Goal: Task Accomplishment & Management: Complete application form

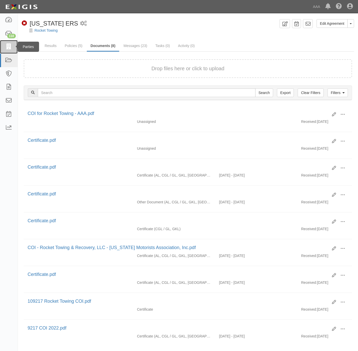
drag, startPoint x: 0, startPoint y: 0, endPoint x: 12, endPoint y: 45, distance: 46.3
click at [12, 45] on icon at bounding box center [8, 47] width 7 height 6
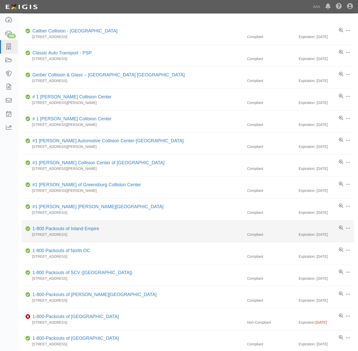
scroll to position [115, 0]
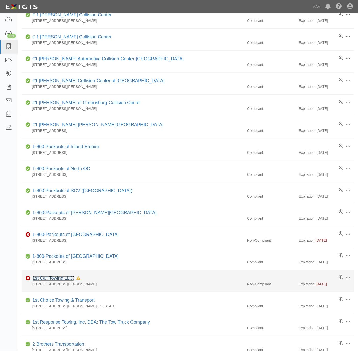
click at [50, 281] on link "1st Call Towing LLC." at bounding box center [53, 278] width 42 height 5
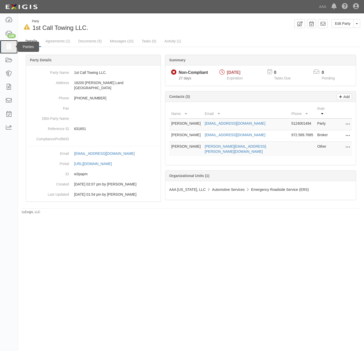
click at [8, 47] on icon at bounding box center [8, 47] width 7 height 6
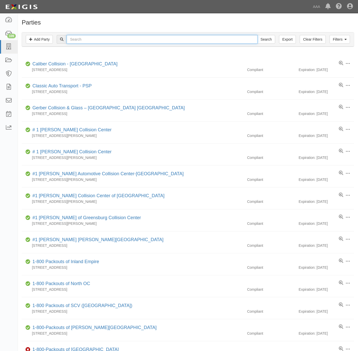
click at [81, 42] on input "text" at bounding box center [162, 39] width 191 height 9
type input "available roadside"
click at [257, 35] on input "Search" at bounding box center [266, 39] width 18 height 9
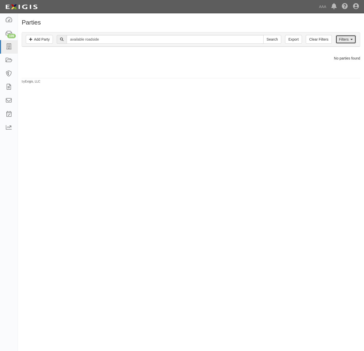
click at [340, 42] on link "Filters" at bounding box center [345, 39] width 20 height 9
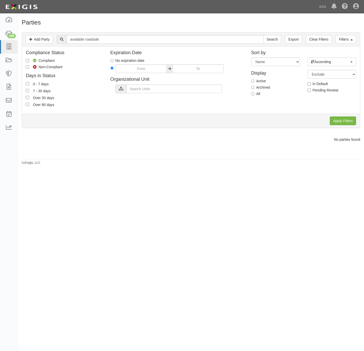
click at [254, 96] on label "All" at bounding box center [255, 93] width 9 height 5
click at [254, 95] on input "All" at bounding box center [252, 93] width 3 height 3
radio input "true"
drag, startPoint x: 340, startPoint y: 125, endPoint x: 339, endPoint y: 120, distance: 4.9
click at [339, 123] on input "Apply Filters" at bounding box center [342, 120] width 26 height 9
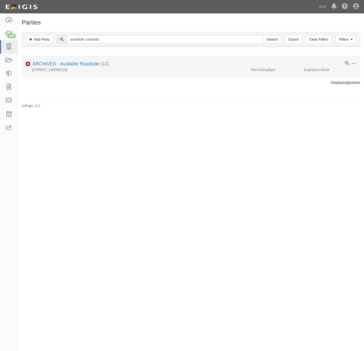
click at [90, 68] on div "2536 Bird Lane Apt D, Portsmouth, VA 23702" at bounding box center [134, 69] width 225 height 5
click at [68, 66] on link "ARCHIVED - Available Roadside LLC" at bounding box center [70, 63] width 77 height 5
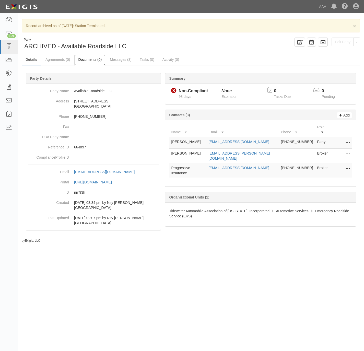
click at [88, 59] on link "Documents (0)" at bounding box center [89, 59] width 31 height 11
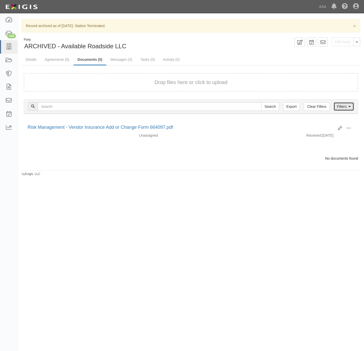
click at [344, 110] on link "Filters" at bounding box center [343, 106] width 20 height 9
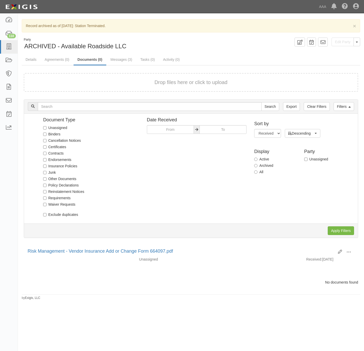
drag, startPoint x: 262, startPoint y: 173, endPoint x: 282, endPoint y: 186, distance: 24.3
click at [262, 172] on label "All" at bounding box center [258, 171] width 9 height 5
click at [257, 172] on input "All" at bounding box center [255, 171] width 3 height 3
radio input "true"
drag, startPoint x: 341, startPoint y: 233, endPoint x: 278, endPoint y: 211, distance: 67.1
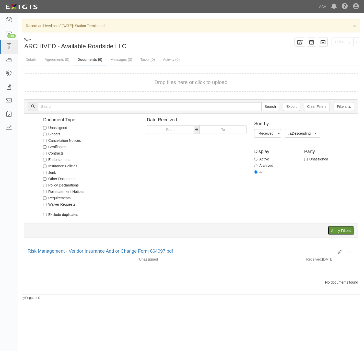
click at [278, 211] on div "Document Type Unassigned Binders Cancellation Notices Certificates Contracts En…" at bounding box center [190, 176] width 333 height 124
click at [256, 173] on input "All" at bounding box center [255, 171] width 3 height 3
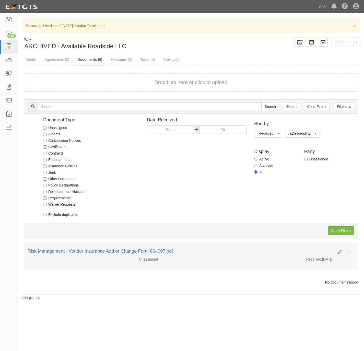
click at [351, 253] on button at bounding box center [348, 252] width 11 height 9
click at [320, 280] on link "Archive" at bounding box center [323, 277] width 40 height 9
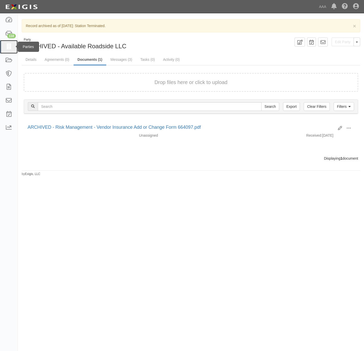
click at [6, 48] on icon at bounding box center [8, 47] width 7 height 6
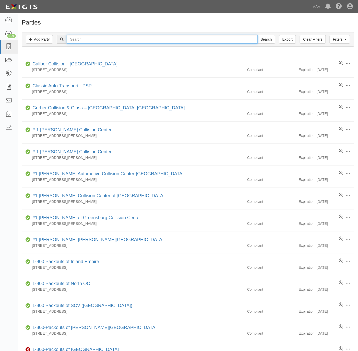
click at [87, 42] on input "text" at bounding box center [162, 39] width 191 height 9
paste input "Hampton Roads Towing and Recovery"
type input "Hampton Roads Towing and Recovery"
click at [267, 39] on input "Search" at bounding box center [266, 39] width 18 height 9
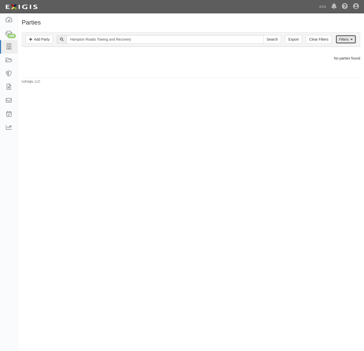
click at [342, 40] on link "Filters" at bounding box center [345, 39] width 20 height 9
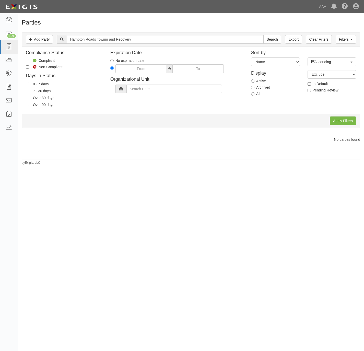
click at [255, 94] on label "All" at bounding box center [255, 93] width 9 height 5
click at [254, 94] on input "All" at bounding box center [252, 93] width 3 height 3
radio input "true"
click at [347, 120] on input "Apply Filters" at bounding box center [342, 120] width 26 height 9
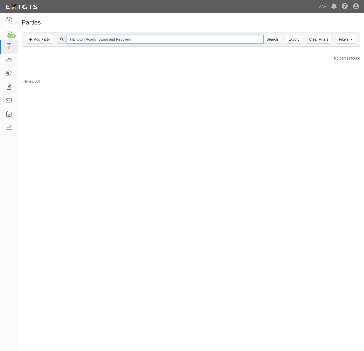
drag, startPoint x: 135, startPoint y: 39, endPoint x: 106, endPoint y: 38, distance: 29.1
click at [106, 38] on input "Hampton Roads Towing and Recovery" at bounding box center [165, 39] width 196 height 9
type input "Hampton Roads"
click at [263, 35] on input "Search" at bounding box center [272, 39] width 18 height 9
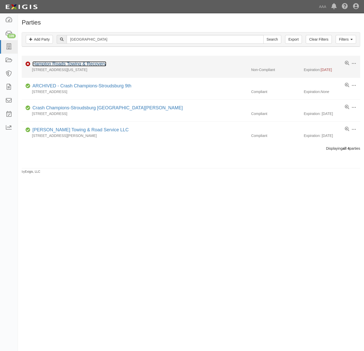
click at [63, 66] on link "Hampton Roads Towing & Recovery" at bounding box center [69, 63] width 74 height 5
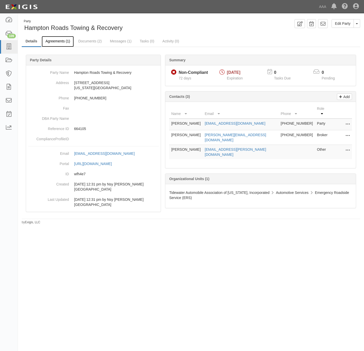
click at [61, 39] on link "Agreements (1)" at bounding box center [58, 41] width 32 height 11
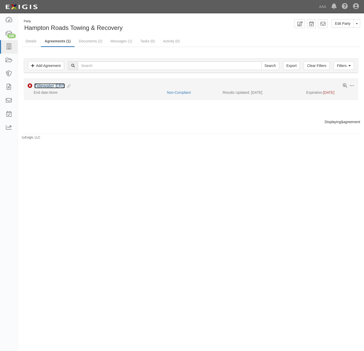
click at [47, 88] on link "Tidewater ERS" at bounding box center [49, 85] width 31 height 5
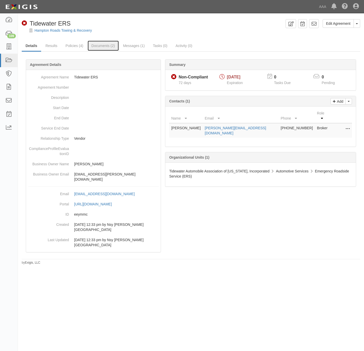
click at [100, 46] on link "Documents (2)" at bounding box center [103, 46] width 31 height 10
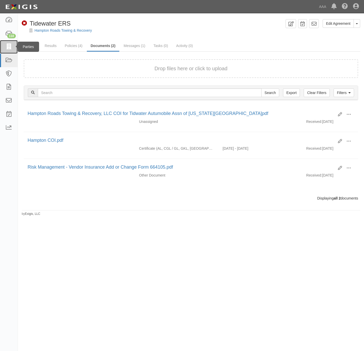
drag, startPoint x: 6, startPoint y: 45, endPoint x: 9, endPoint y: 45, distance: 3.3
click at [6, 45] on icon at bounding box center [8, 47] width 7 height 6
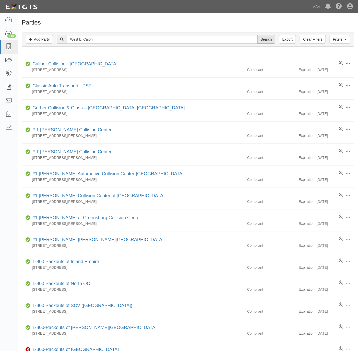
type input "West El Cajon"
click at [273, 39] on input "Search" at bounding box center [266, 39] width 18 height 9
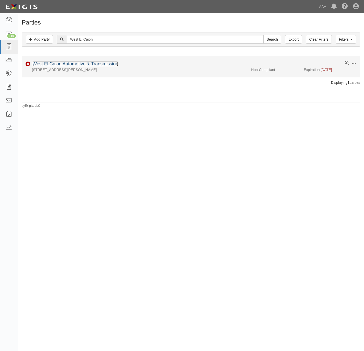
click at [72, 66] on link "West El Cajon Automotive & Transmission" at bounding box center [75, 63] width 86 height 5
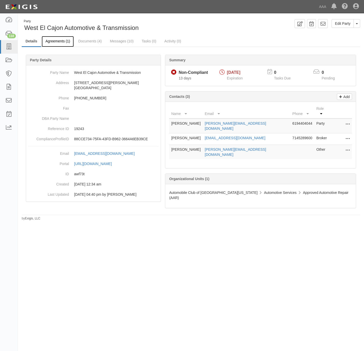
click at [60, 41] on link "Agreements (1)" at bounding box center [58, 41] width 32 height 11
drag, startPoint x: 10, startPoint y: 45, endPoint x: 13, endPoint y: 46, distance: 3.0
click at [10, 45] on icon at bounding box center [8, 47] width 7 height 6
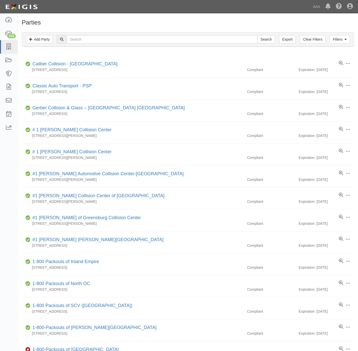
click at [113, 44] on div "Search" at bounding box center [166, 39] width 218 height 9
click at [115, 41] on input "text" at bounding box center [162, 39] width 191 height 9
type input "west escondido"
click at [257, 35] on input "Search" at bounding box center [266, 39] width 18 height 9
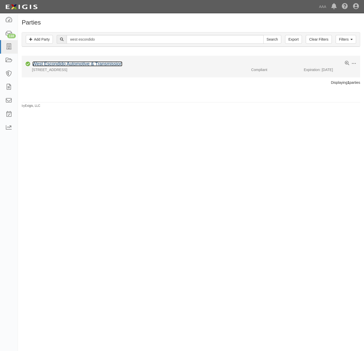
click at [86, 63] on link "West Escondido Automotive & Transmission" at bounding box center [77, 63] width 90 height 5
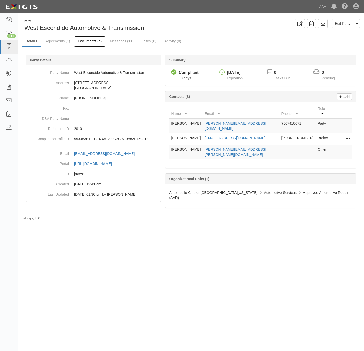
click at [94, 41] on link "Documents (4)" at bounding box center [89, 41] width 31 height 11
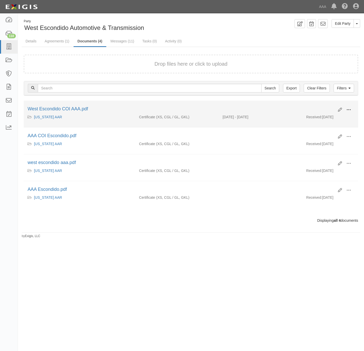
click at [352, 107] on button at bounding box center [348, 110] width 11 height 9
click at [319, 129] on link "View details" at bounding box center [323, 126] width 40 height 9
click at [349, 109] on span at bounding box center [348, 109] width 5 height 5
click at [315, 119] on link "View" at bounding box center [323, 117] width 40 height 9
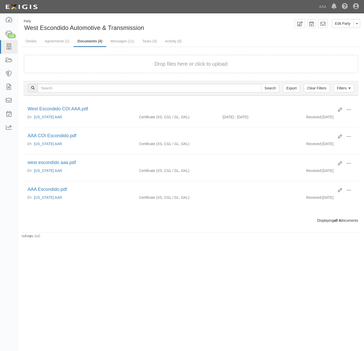
click at [94, 62] on div "Drop files here or click to upload" at bounding box center [190, 63] width 323 height 7
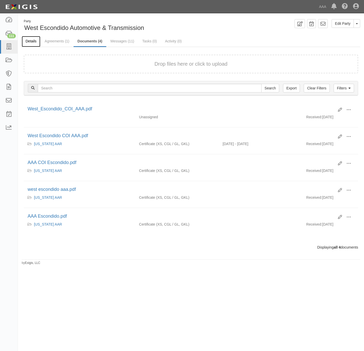
click at [34, 40] on link "Details" at bounding box center [31, 41] width 19 height 11
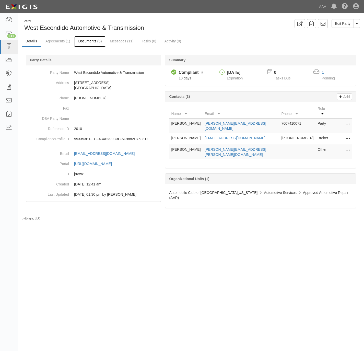
click at [85, 42] on link "Documents (5)" at bounding box center [89, 41] width 31 height 11
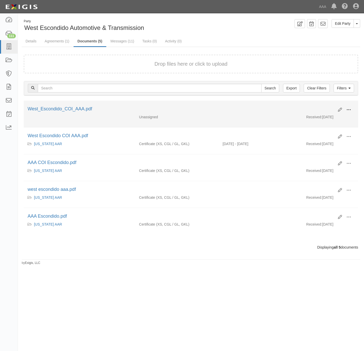
click at [349, 106] on button at bounding box center [348, 110] width 11 height 9
click at [319, 139] on link "Archive" at bounding box center [323, 135] width 40 height 9
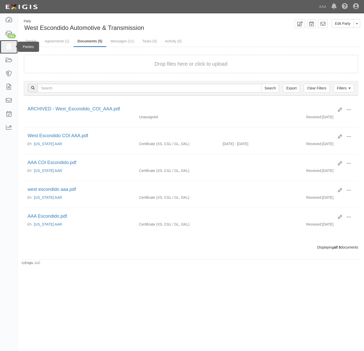
click at [11, 48] on icon at bounding box center [8, 47] width 7 height 6
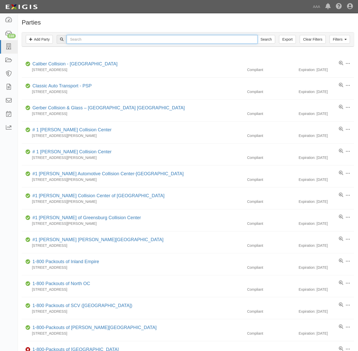
click at [80, 42] on input "text" at bounding box center [162, 39] width 191 height 9
type input "west el cajon"
click at [257, 35] on input "Search" at bounding box center [266, 39] width 18 height 9
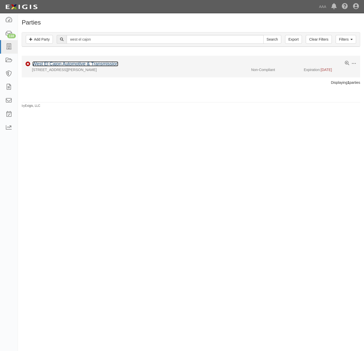
click at [82, 66] on link "West El Cajon Automotive & Transmission" at bounding box center [75, 63] width 86 height 5
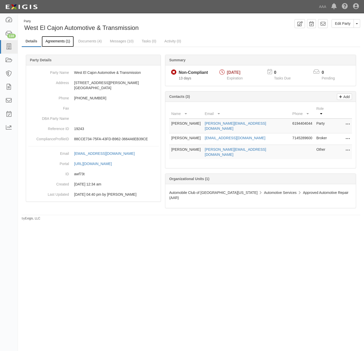
click at [58, 40] on link "Agreements (1)" at bounding box center [58, 41] width 32 height 11
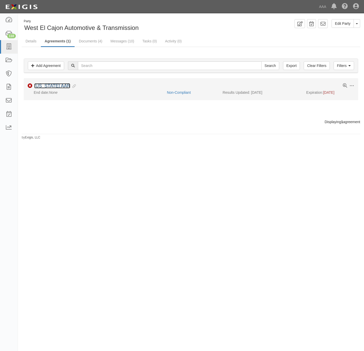
click at [51, 88] on link "[US_STATE] AAR" at bounding box center [52, 85] width 36 height 5
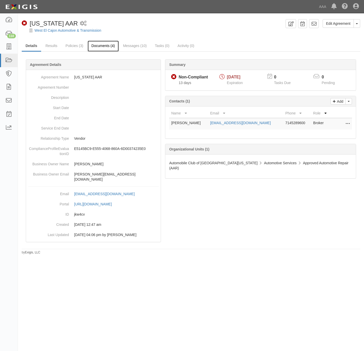
click at [98, 46] on link "Documents (4)" at bounding box center [103, 46] width 31 height 11
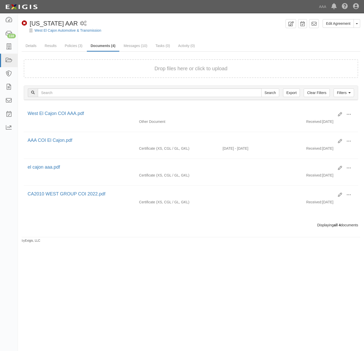
click at [102, 65] on div "Drop files here or click to upload" at bounding box center [190, 68] width 323 height 7
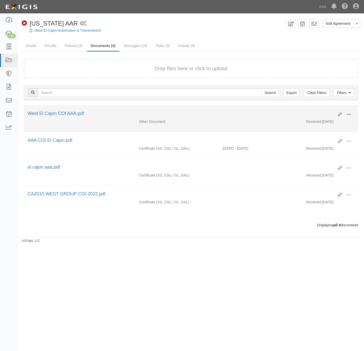
click at [353, 114] on button at bounding box center [348, 114] width 11 height 9
click at [328, 122] on link "View" at bounding box center [323, 121] width 40 height 9
click at [349, 114] on span at bounding box center [348, 114] width 5 height 5
click at [330, 132] on link "View details" at bounding box center [323, 131] width 40 height 9
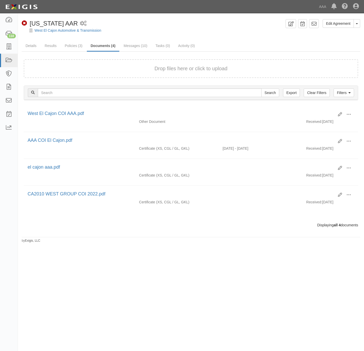
click at [203, 70] on button "Drop files here or click to upload" at bounding box center [190, 68] width 73 height 7
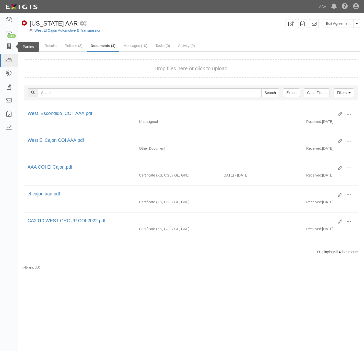
drag, startPoint x: 18, startPoint y: 46, endPoint x: 21, endPoint y: 47, distance: 3.1
click at [19, 46] on div "Parties" at bounding box center [28, 47] width 21 height 10
click at [10, 47] on icon at bounding box center [8, 47] width 7 height 6
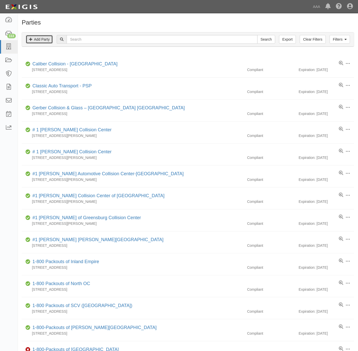
click at [41, 39] on link "Add Party" at bounding box center [39, 39] width 27 height 9
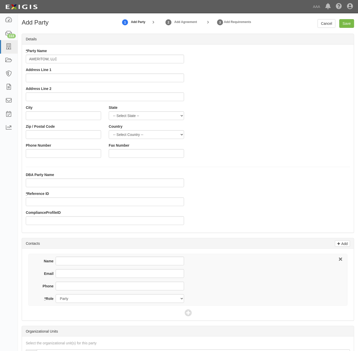
click at [40, 62] on input "AMERITOW, LLC" at bounding box center [105, 59] width 158 height 9
type input "Ameritow, LLC"
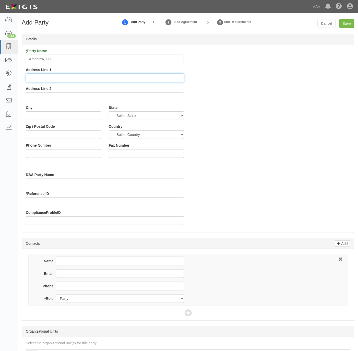
click at [122, 80] on input "Address Line 1" at bounding box center [105, 77] width 158 height 9
type input "8035 E. R.L. Thornton Hwy"
type input "Dallas"
select select "TX"
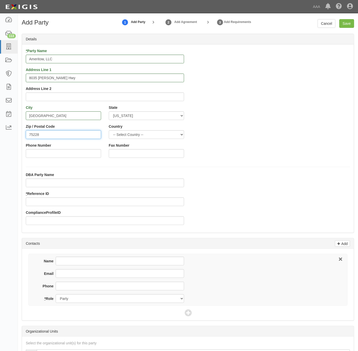
type input "75228"
type input "[PHONE_NUMBER]"
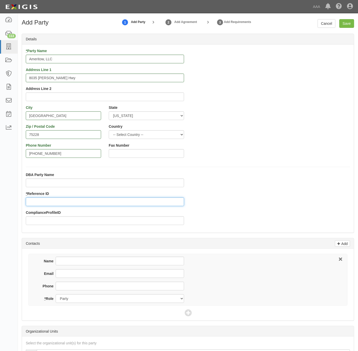
click at [84, 200] on input "* Reference ID" at bounding box center [105, 201] width 158 height 9
paste input "631176"
type input "631176"
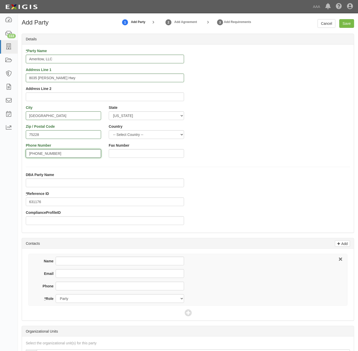
click at [57, 155] on input "[PHONE_NUMBER]" at bounding box center [63, 153] width 75 height 9
click at [57, 156] on input "[PHONE_NUMBER]" at bounding box center [63, 153] width 75 height 9
click at [94, 290] on input "Phone" at bounding box center [120, 285] width 128 height 9
paste input "[PHONE_NUMBER]"
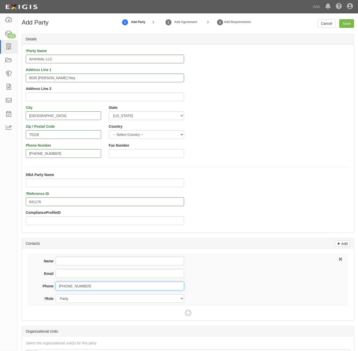
type input "[PHONE_NUMBER]"
click at [104, 257] on input "Name" at bounding box center [120, 260] width 128 height 9
type input "S"
type input "Dshanti Willis"
click at [45, 57] on input "Ameritow, LLC" at bounding box center [105, 59] width 158 height 9
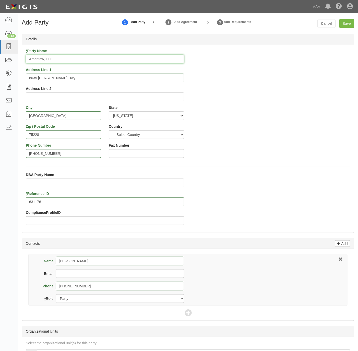
click at [45, 57] on input "Ameritow, LLC" at bounding box center [105, 59] width 158 height 9
click at [47, 59] on input "Ameritow, LLC" at bounding box center [105, 59] width 158 height 9
click at [58, 59] on input "Ameritow, LLC" at bounding box center [105, 59] width 158 height 9
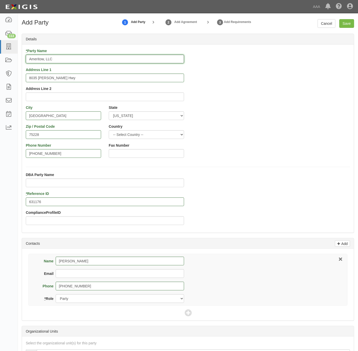
click at [58, 59] on input "Ameritow, LLC" at bounding box center [105, 59] width 158 height 9
click at [62, 59] on input "Ameritow, LLC" at bounding box center [105, 59] width 158 height 9
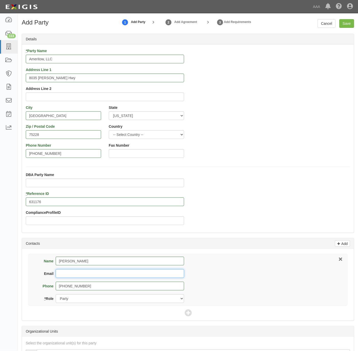
click at [103, 273] on input "Email" at bounding box center [120, 273] width 128 height 9
paste input "Ameritow, LLC"
type input "Ameritowllc@gmail.com"
click at [188, 315] on icon at bounding box center [187, 312] width 7 height 7
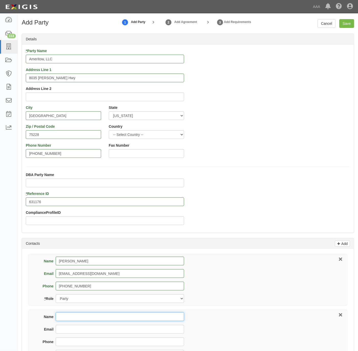
drag, startPoint x: 93, startPoint y: 319, endPoint x: 100, endPoint y: 316, distance: 8.2
click at [93, 319] on input "Name" at bounding box center [120, 316] width 128 height 9
type input "Certificate Department"
click at [80, 332] on input "Email" at bounding box center [120, 328] width 128 height 9
type input "C"
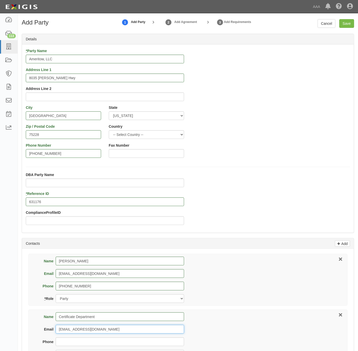
type input "coi@thecovenantins.com"
type input "405-578-5575"
drag, startPoint x: 278, startPoint y: 109, endPoint x: 241, endPoint y: 107, distance: 36.8
click at [278, 109] on div "* Party Name Ameritow, LLC Address Line 1 8035 E. R.L. Thornton Hwy Address Lin…" at bounding box center [188, 104] width 332 height 113
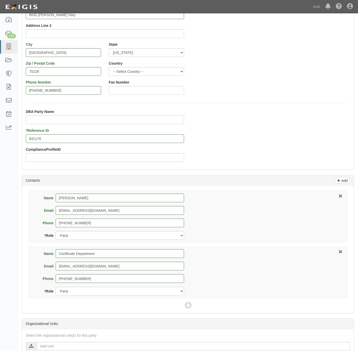
scroll to position [77, 0]
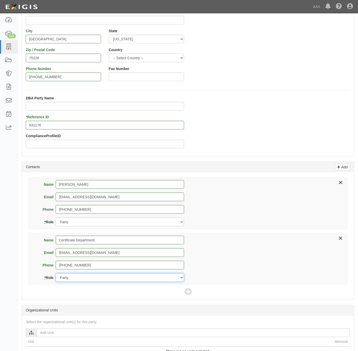
click at [96, 279] on select "Party Broker Other" at bounding box center [120, 277] width 128 height 9
select select "Broker"
click at [56, 274] on select "Party Broker Other" at bounding box center [120, 277] width 128 height 9
click at [188, 295] on icon at bounding box center [187, 291] width 7 height 7
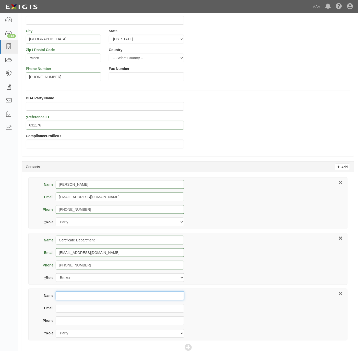
click at [113, 299] on input "Name" at bounding box center [120, 295] width 128 height 9
type input "Todd Williams"
type input "williams.todd@ace.aaa.com"
click at [141, 333] on select "Party Broker Other" at bounding box center [120, 333] width 128 height 9
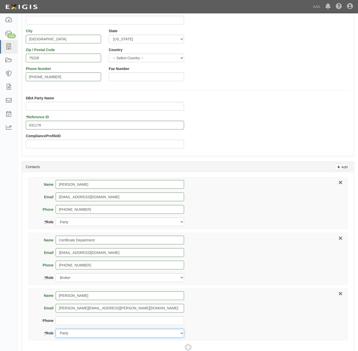
select select "Other"
click at [56, 330] on select "Party Broker Other" at bounding box center [120, 333] width 128 height 9
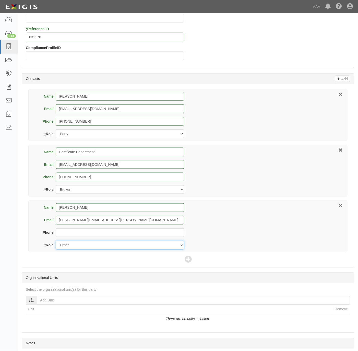
scroll to position [191, 0]
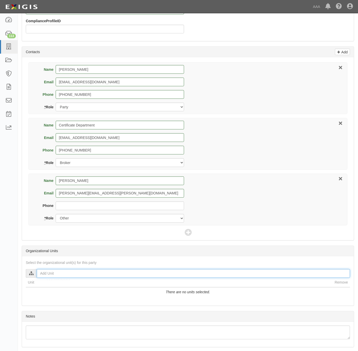
click at [37, 276] on input "text" at bounding box center [193, 273] width 313 height 9
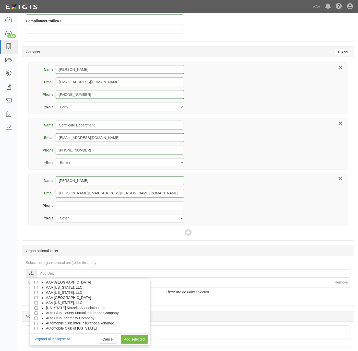
click at [64, 305] on span "AAA [US_STATE], LLC" at bounding box center [64, 303] width 36 height 4
click at [63, 307] on label "Automotive Services" at bounding box center [63, 307] width 39 height 5
drag, startPoint x: 66, startPoint y: 314, endPoint x: 63, endPoint y: 315, distance: 3.2
click at [65, 315] on span "Emergency Roadside Service (ERS)" at bounding box center [80, 313] width 58 height 4
click at [47, 315] on input "Emergency Roadside Service (ERS)" at bounding box center [45, 312] width 3 height 3
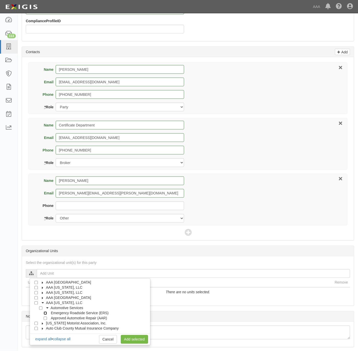
checkbox input "true"
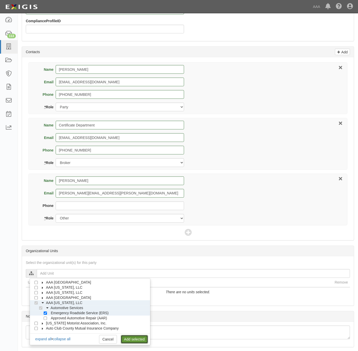
click at [137, 341] on link "Add selected" at bounding box center [134, 339] width 27 height 9
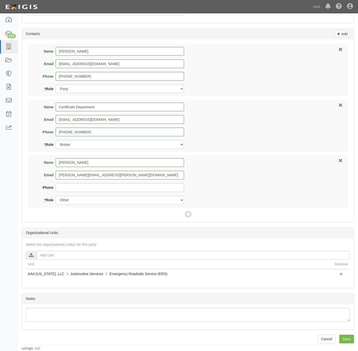
scroll to position [212, 0]
click at [344, 336] on input "Save" at bounding box center [346, 338] width 15 height 9
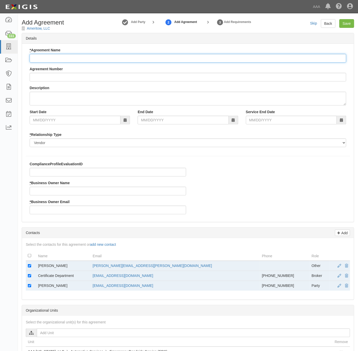
click at [84, 56] on input "* Agreement Name" at bounding box center [188, 58] width 316 height 9
type input "[US_STATE] ERS"
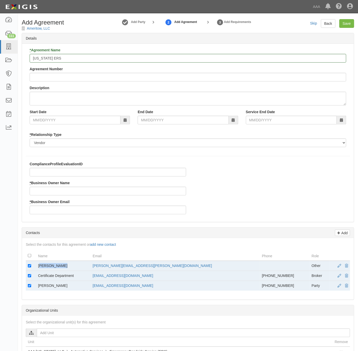
drag, startPoint x: 61, startPoint y: 266, endPoint x: 39, endPoint y: 266, distance: 22.5
click at [39, 266] on td "[PERSON_NAME]" at bounding box center [63, 265] width 55 height 10
copy td "[PERSON_NAME]"
drag, startPoint x: 39, startPoint y: 266, endPoint x: 49, endPoint y: 185, distance: 81.0
click at [49, 185] on label "* Business Owner Name" at bounding box center [50, 182] width 40 height 5
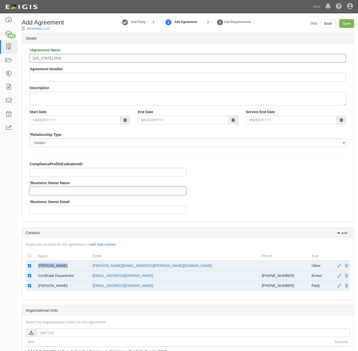
click at [49, 186] on input "* Business Owner Name" at bounding box center [108, 190] width 156 height 9
paste input "[PERSON_NAME]"
type input "[PERSON_NAME]"
drag, startPoint x: 170, startPoint y: 265, endPoint x: 128, endPoint y: 266, distance: 42.1
click at [128, 266] on td "[PERSON_NAME][EMAIL_ADDRESS][PERSON_NAME][DOMAIN_NAME]" at bounding box center [175, 265] width 169 height 10
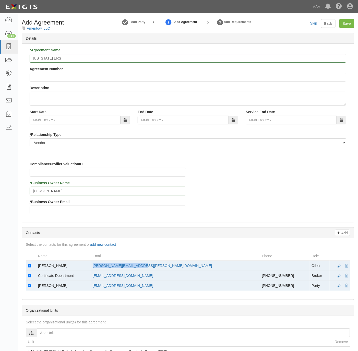
copy link "[PERSON_NAME][EMAIL_ADDRESS][PERSON_NAME][DOMAIN_NAME]"
click at [52, 212] on input "* Business Owner Email" at bounding box center [108, 209] width 156 height 9
paste input "williams.todd@ace.aaa.com"
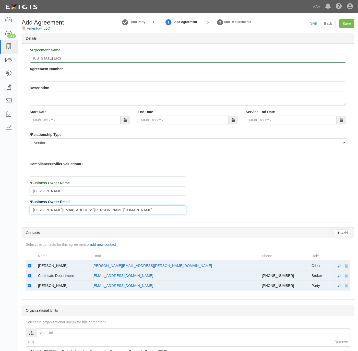
type input "williams.todd@ace.aaa.com"
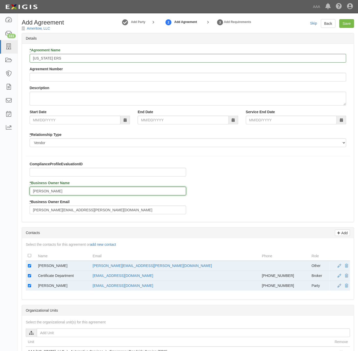
drag, startPoint x: 33, startPoint y: 191, endPoint x: 36, endPoint y: 194, distance: 4.7
click at [34, 192] on input "odd Williams" at bounding box center [108, 190] width 156 height 9
type input "Todd Williams"
click at [28, 287] on input "checkbox" at bounding box center [29, 285] width 3 height 3
checkbox input "false"
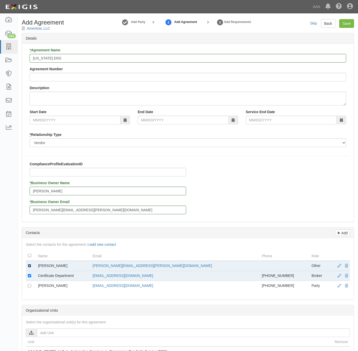
click at [29, 266] on input "checkbox" at bounding box center [29, 265] width 3 height 3
checkbox input "false"
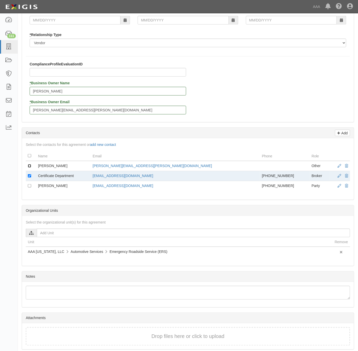
scroll to position [123, 0]
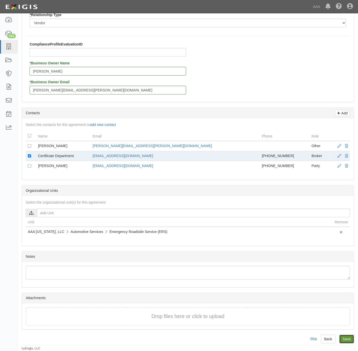
click at [350, 340] on input "Save" at bounding box center [346, 338] width 15 height 9
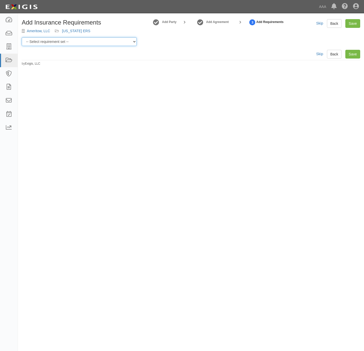
click at [88, 43] on select "-- Select requirement set -- AAA East Central AAR AAA East Central ERS AAA East…" at bounding box center [79, 41] width 115 height 9
select select "16664"
click at [22, 37] on select "-- Select requirement set -- AAA East Central AAR AAA East Central ERS AAA East…" at bounding box center [79, 41] width 115 height 9
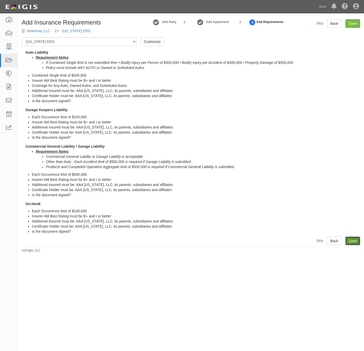
drag, startPoint x: 354, startPoint y: 240, endPoint x: 345, endPoint y: 227, distance: 15.4
click at [353, 240] on link "Save" at bounding box center [352, 240] width 15 height 9
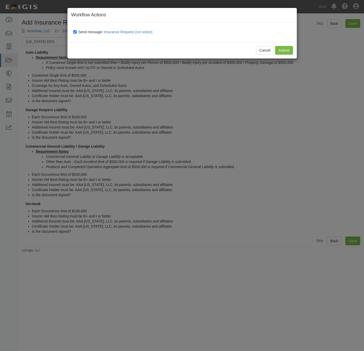
click at [89, 32] on span "Send message: Insurance Request (1st notice)" at bounding box center [116, 32] width 76 height 4
click at [77, 32] on input "Send message: Insurance Request (1st notice)" at bounding box center [74, 32] width 3 height 4
checkbox input "false"
click at [285, 54] on input "Submit" at bounding box center [284, 50] width 18 height 9
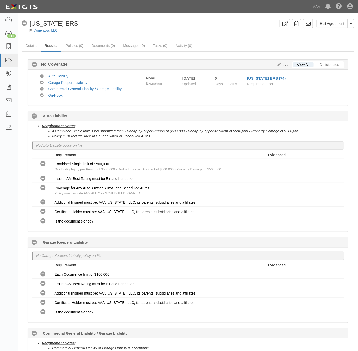
drag, startPoint x: 176, startPoint y: 34, endPoint x: 156, endPoint y: 32, distance: 20.8
click at [170, 33] on div at bounding box center [188, 35] width 340 height 4
click at [102, 44] on link "Documents (0)" at bounding box center [103, 46] width 31 height 11
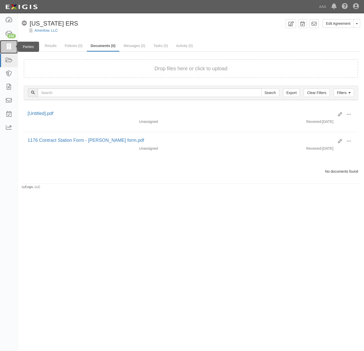
click at [3, 43] on link at bounding box center [9, 47] width 18 height 14
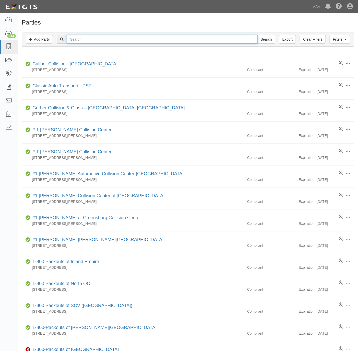
click at [168, 42] on input "text" at bounding box center [162, 39] width 191 height 9
paste input "[PERSON_NAME]'s Auto Repair"
type input "Corky's Auto Repair"
click at [266, 40] on input "Search" at bounding box center [266, 39] width 18 height 9
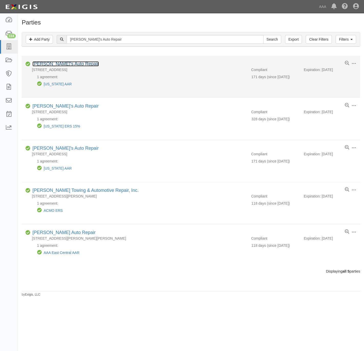
click at [64, 66] on link "[PERSON_NAME]'s Auto Repair" at bounding box center [65, 63] width 66 height 5
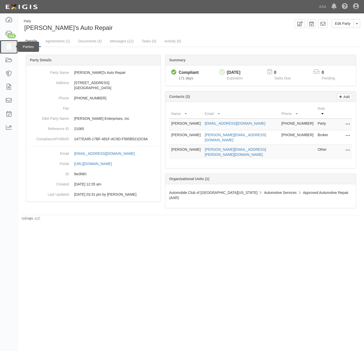
click at [10, 46] on icon at bounding box center [8, 47] width 7 height 6
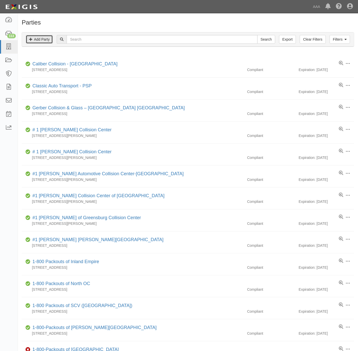
click at [45, 41] on link "Add Party" at bounding box center [39, 39] width 27 height 9
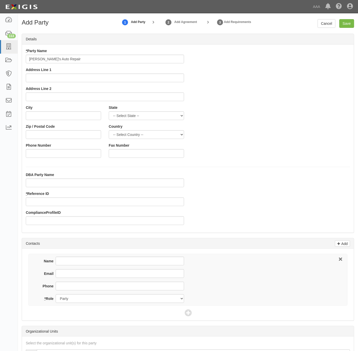
type input "[PERSON_NAME]'s Auto Repair"
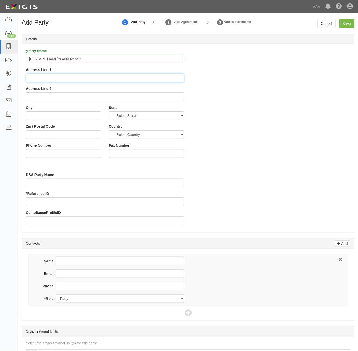
click at [82, 79] on input "Address Line 1" at bounding box center [105, 77] width 158 height 9
paste input "[STREET_ADDRESS]"
type input "[STREET_ADDRESS]"
click at [50, 118] on input "City" at bounding box center [63, 115] width 75 height 9
paste input "[GEOGRAPHIC_DATA],"
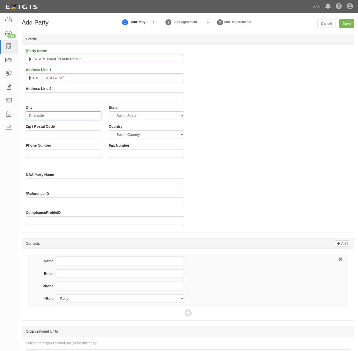
type input "Palmdale"
select select "CA"
type input "93551"
click at [71, 152] on input "[PHONE_NUMBER]" at bounding box center [63, 153] width 75 height 9
click at [69, 158] on input "[PHONE_NUMBER]" at bounding box center [63, 153] width 75 height 9
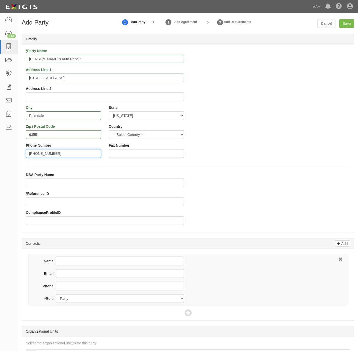
click at [69, 158] on input "[PHONE_NUMBER]" at bounding box center [63, 153] width 75 height 9
type input "[PHONE_NUMBER]"
click at [74, 282] on input "Phone" at bounding box center [120, 285] width 128 height 9
paste input "[PHONE_NUMBER]"
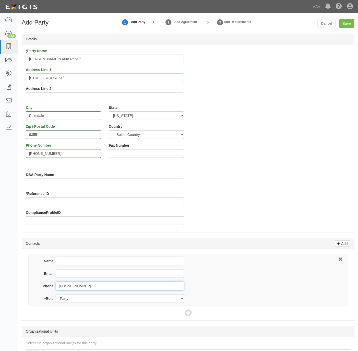
type input "[PHONE_NUMBER]"
click at [114, 265] on input "Name" at bounding box center [120, 260] width 128 height 9
paste input "[PERSON_NAME]"
type input "[PERSON_NAME]"
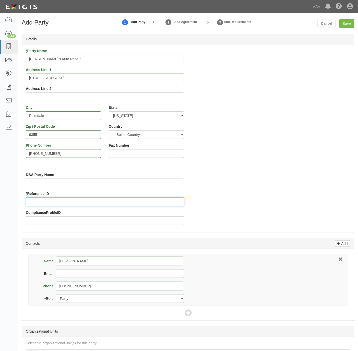
click at [92, 201] on input "* Reference ID" at bounding box center [105, 201] width 158 height 9
paste input "25205"
type input "25205"
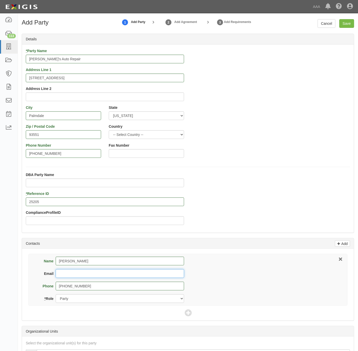
drag, startPoint x: 117, startPoint y: 275, endPoint x: 136, endPoint y: 276, distance: 18.9
click at [119, 275] on input "Email" at bounding box center [120, 273] width 128 height 9
paste input "[PERSON_NAME][EMAIL_ADDRESS][PERSON_NAME][DOMAIN_NAME]"
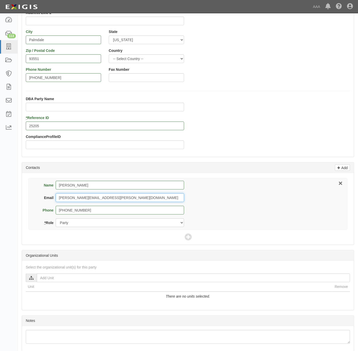
scroll to position [77, 0]
type input "[PERSON_NAME][EMAIL_ADDRESS][PERSON_NAME][DOMAIN_NAME]"
click at [188, 236] on icon at bounding box center [187, 236] width 7 height 7
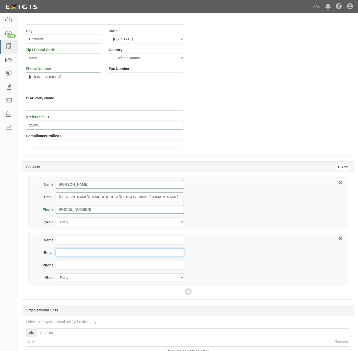
click at [104, 253] on input "Email" at bounding box center [120, 252] width 128 height 9
paste input "[PERSON_NAME][EMAIL_ADDRESS][DOMAIN_NAME]"
type input "[PERSON_NAME][EMAIL_ADDRESS][DOMAIN_NAME]"
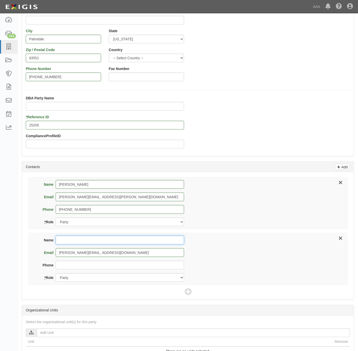
click at [88, 244] on input "Name" at bounding box center [120, 239] width 128 height 9
paste input "[PERSON_NAME], CISR"
type input "[PERSON_NAME], CISR"
click at [107, 266] on input "Phone" at bounding box center [120, 264] width 128 height 9
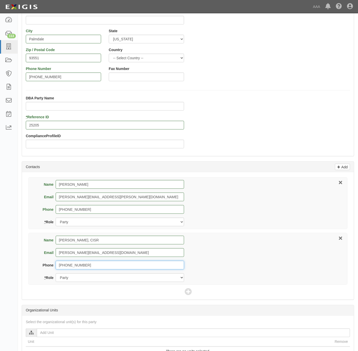
type input "[PHONE_NUMBER]"
select select "Broker"
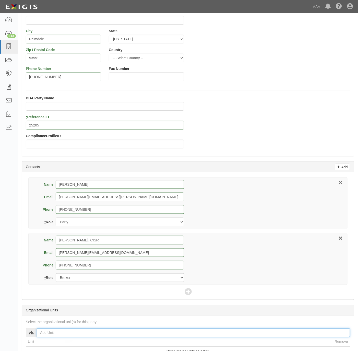
click at [39, 334] on input "text" at bounding box center [193, 332] width 313 height 9
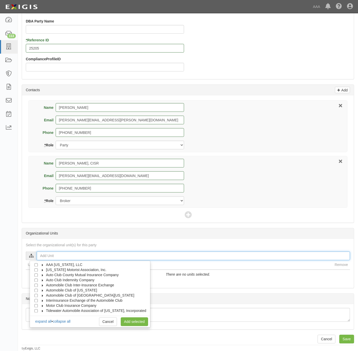
scroll to position [156, 0]
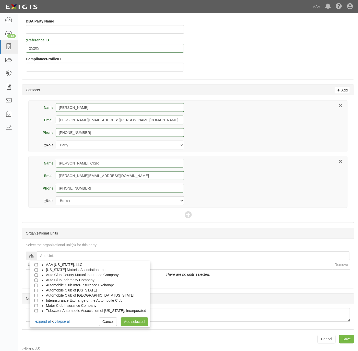
click at [84, 295] on span "Automobile Club of [GEOGRAPHIC_DATA][US_STATE]" at bounding box center [90, 295] width 88 height 4
click at [77, 299] on span "Automotive Services" at bounding box center [67, 300] width 33 height 4
click at [48, 305] on div at bounding box center [46, 304] width 5 height 3
click at [47, 305] on input "Approved Automotive Repair (AAR)" at bounding box center [45, 305] width 3 height 3
checkbox input "true"
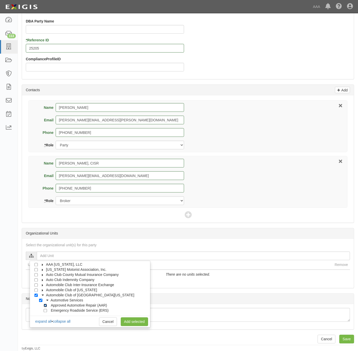
checkbox input "true"
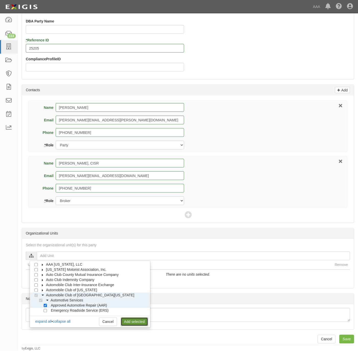
click at [130, 322] on link "Add selected" at bounding box center [134, 321] width 27 height 9
